Goal: Task Accomplishment & Management: Complete application form

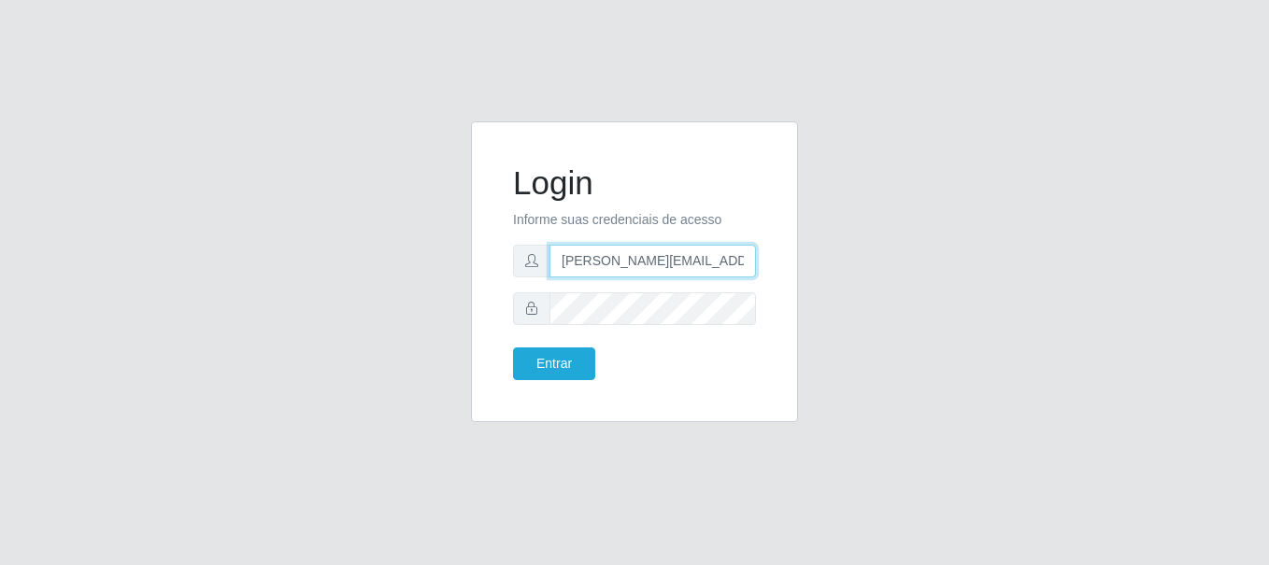
type input "[PERSON_NAME][EMAIL_ADDRESS][PERSON_NAME][DOMAIN_NAME]"
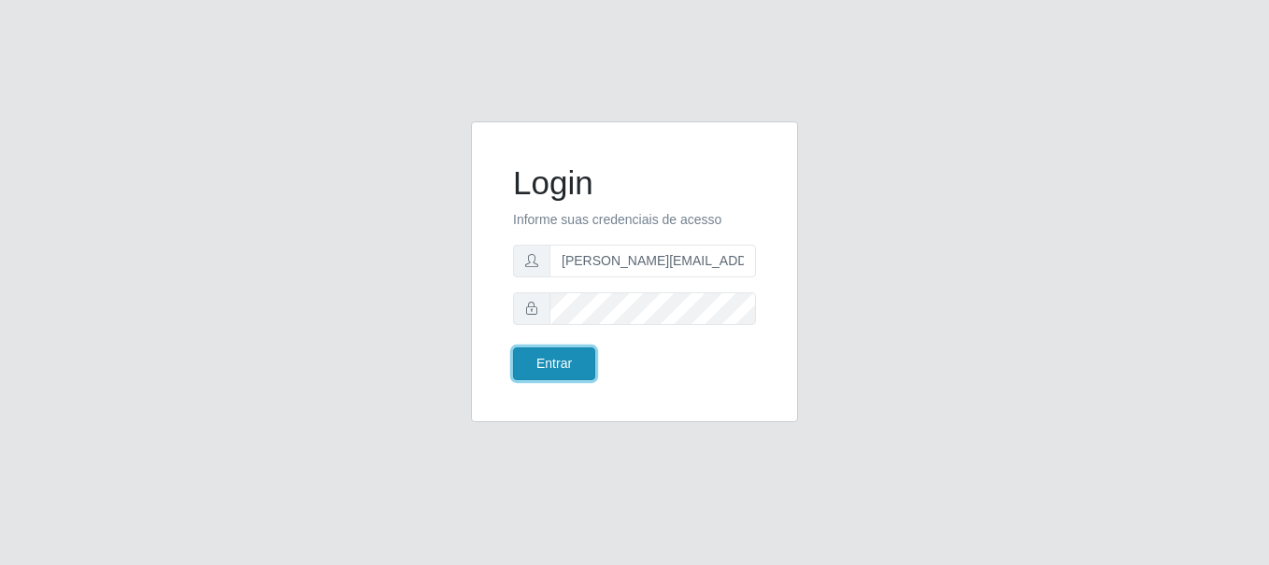
click at [553, 364] on button "Entrar" at bounding box center [554, 364] width 82 height 33
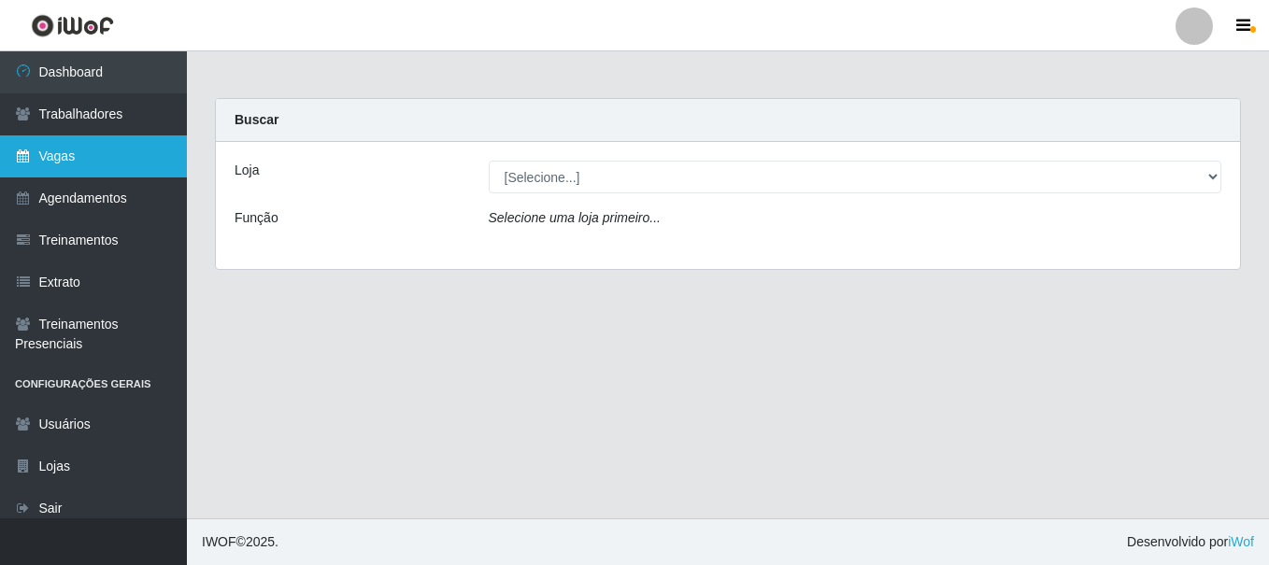
click at [93, 156] on link "Vagas" at bounding box center [93, 157] width 187 height 42
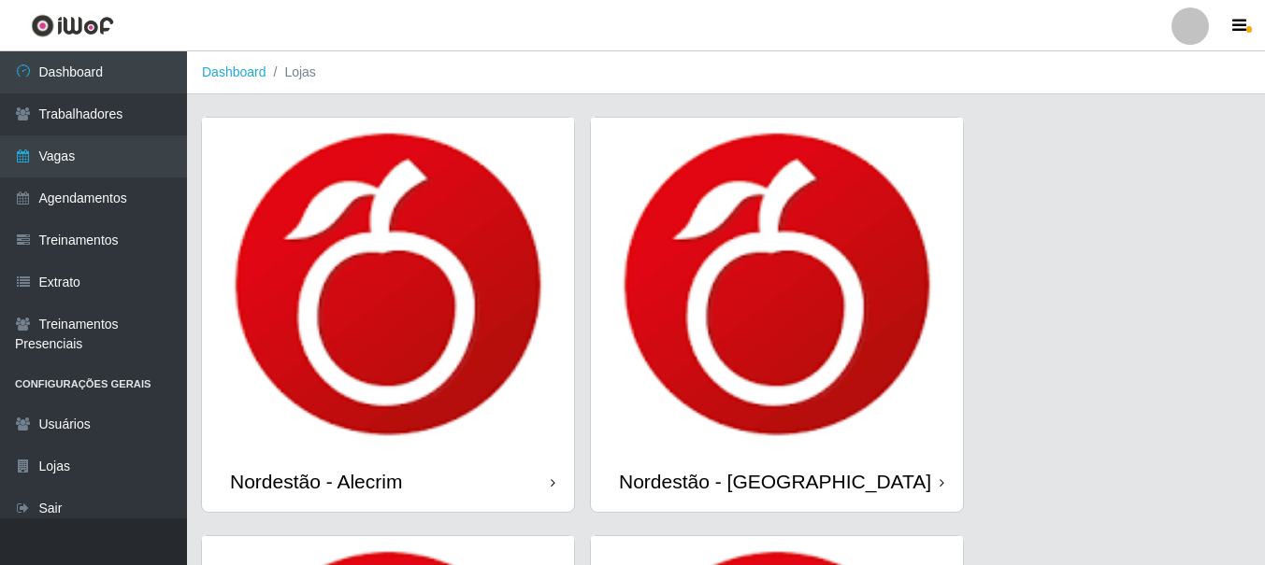
click at [552, 484] on icon at bounding box center [553, 483] width 5 height 13
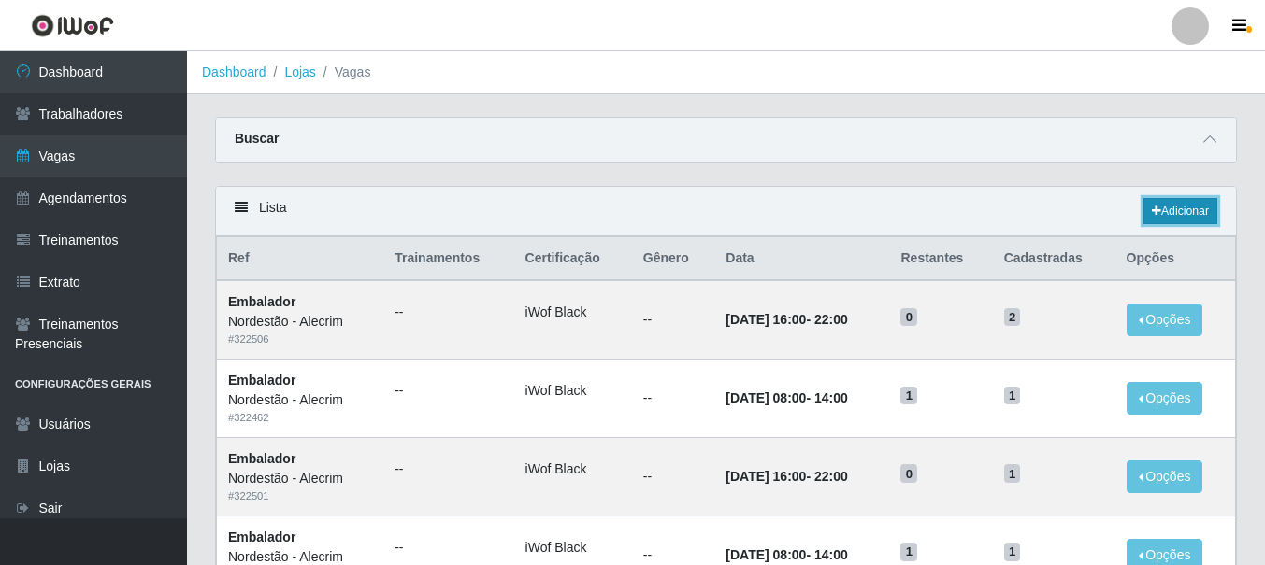
click at [1178, 212] on link "Adicionar" at bounding box center [1180, 211] width 74 height 26
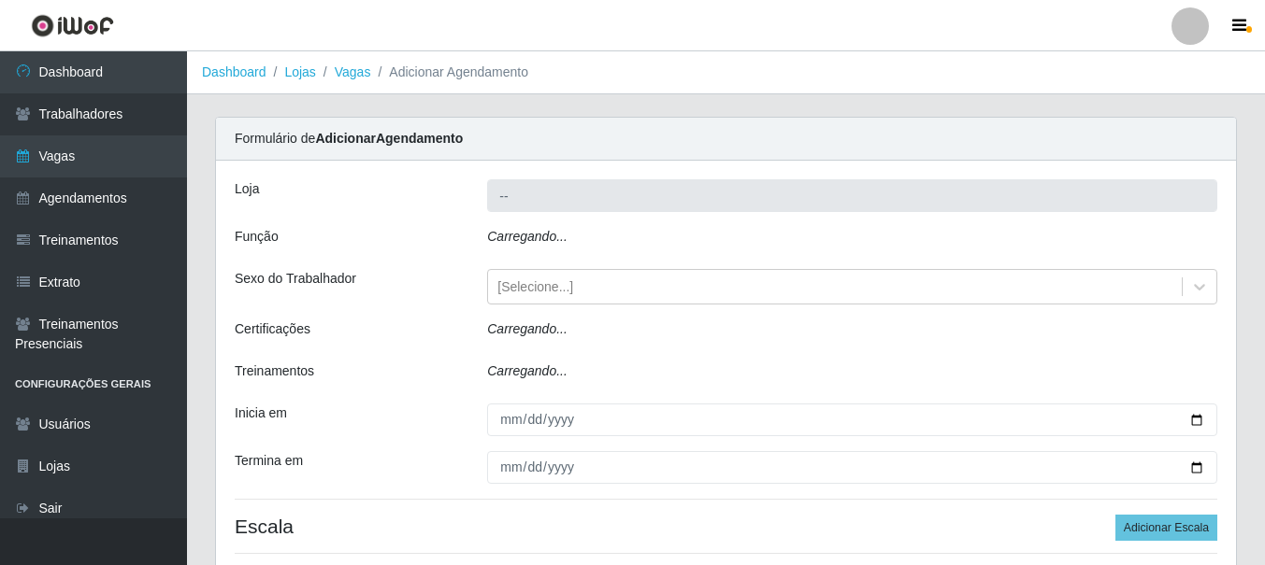
type input "Nordestão - Alecrim"
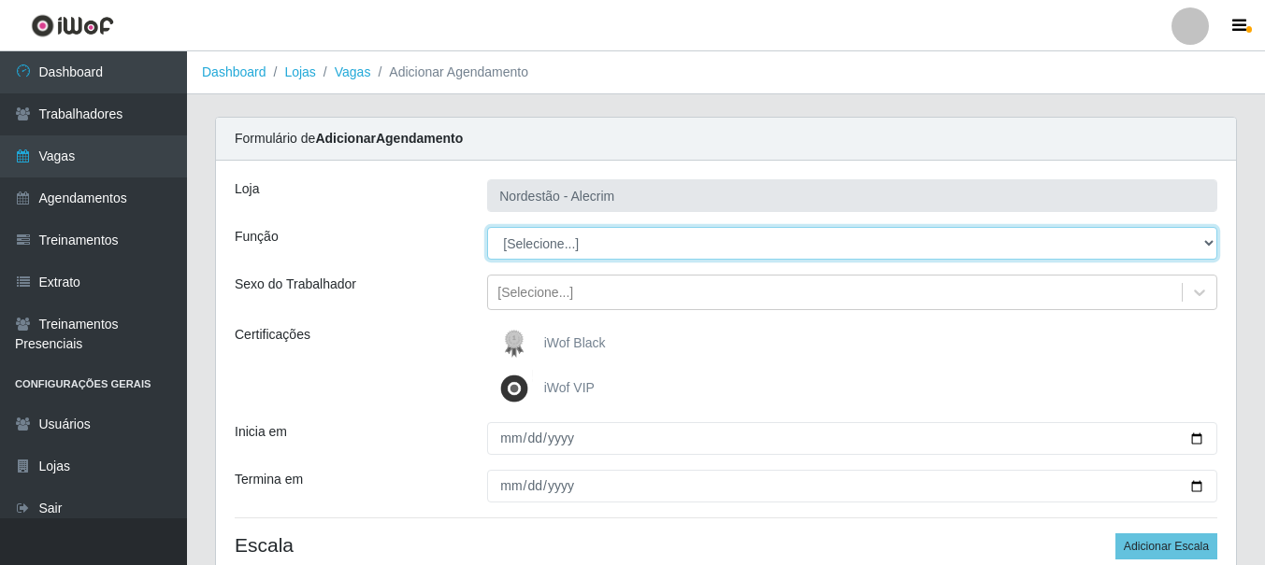
select select "1"
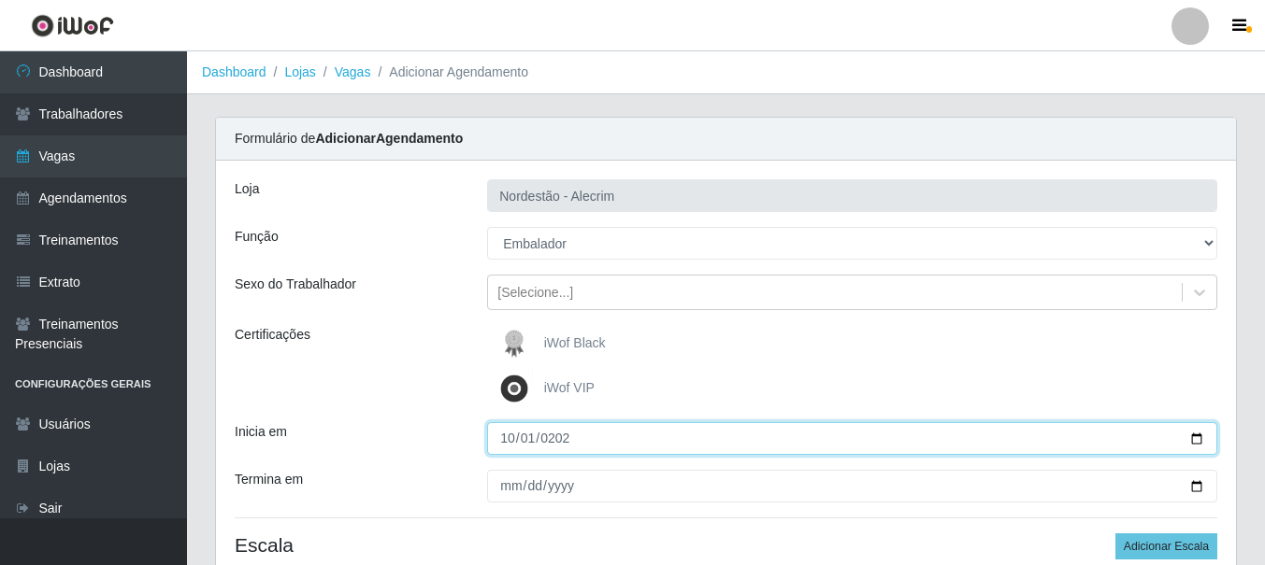
type input "[DATE]"
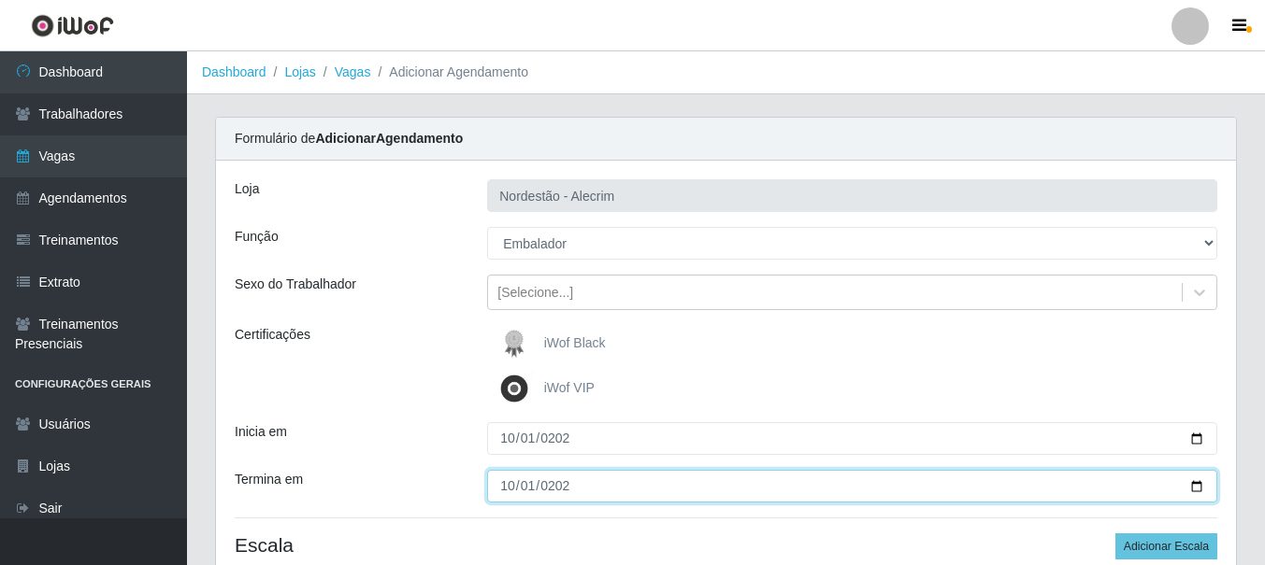
type input "[DATE]"
